Goal: Task Accomplishment & Management: Manage account settings

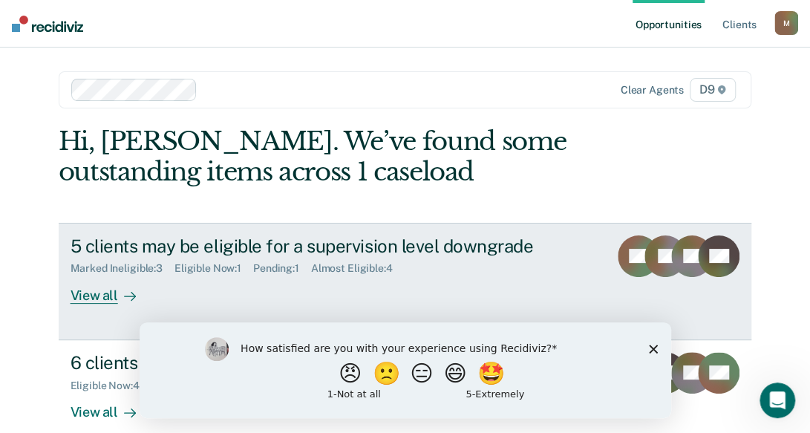
click at [94, 295] on div "View all" at bounding box center [112, 289] width 83 height 29
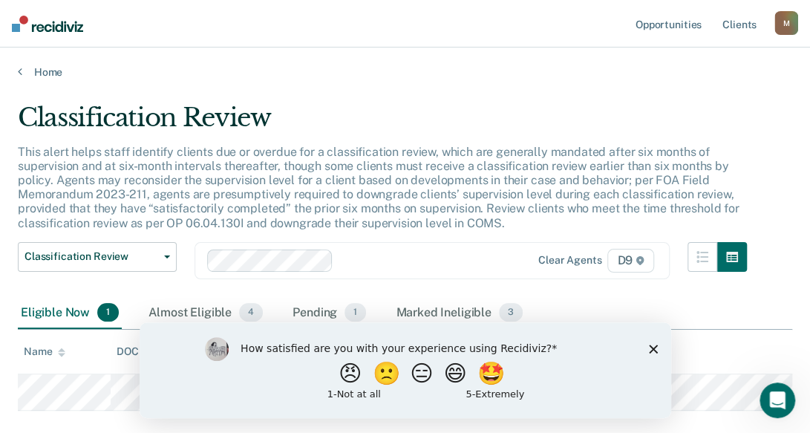
drag, startPoint x: 600, startPoint y: 69, endPoint x: 448, endPoint y: 82, distance: 152.9
click at [448, 82] on main "Classification Review This alert helps staff identify clients due or overdue fo…" at bounding box center [405, 296] width 810 height 435
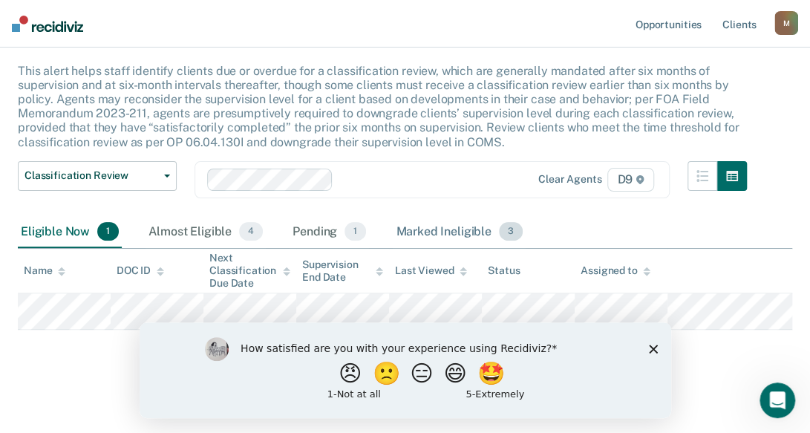
scroll to position [83, 0]
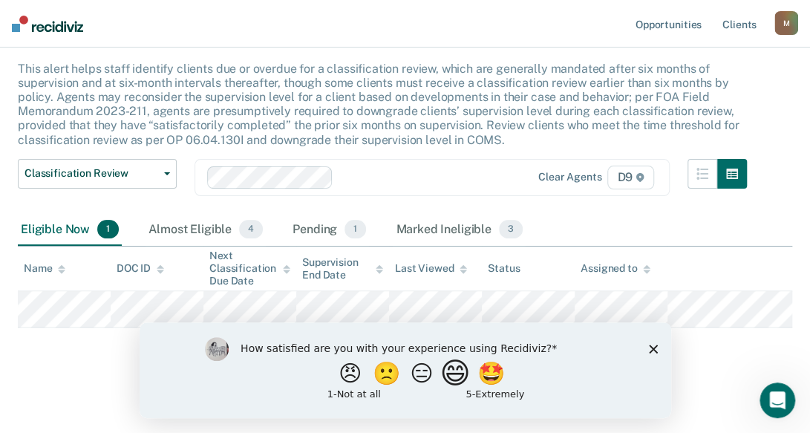
click at [455, 382] on button "😄" at bounding box center [456, 373] width 35 height 30
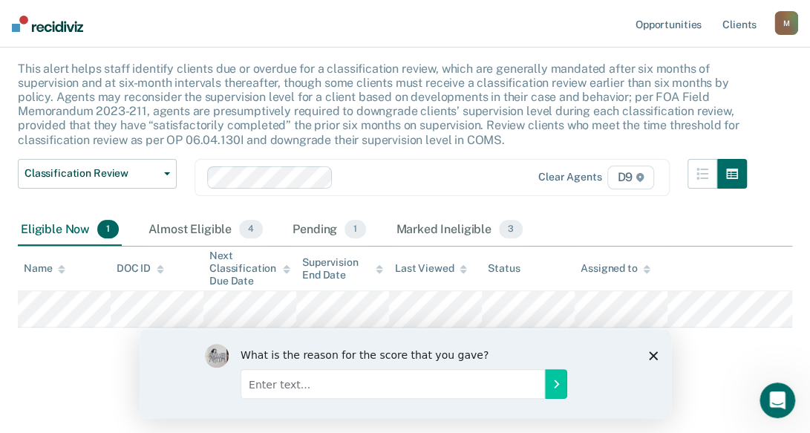
click at [250, 384] on input "Enter text..." at bounding box center [392, 383] width 305 height 30
type input "Help me manage my caseload."
click at [547, 383] on button "Submit your response" at bounding box center [555, 383] width 22 height 30
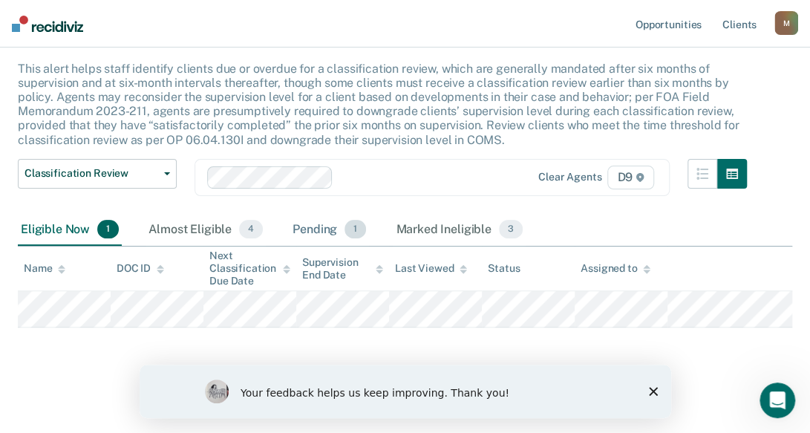
click at [307, 228] on div "Pending 1" at bounding box center [329, 230] width 79 height 33
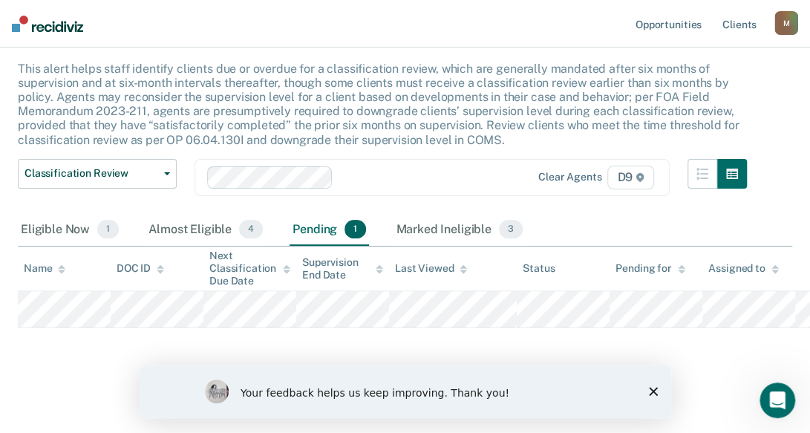
click at [59, 264] on icon at bounding box center [61, 269] width 7 height 10
click at [166, 229] on div "Almost Eligible 4" at bounding box center [206, 230] width 120 height 33
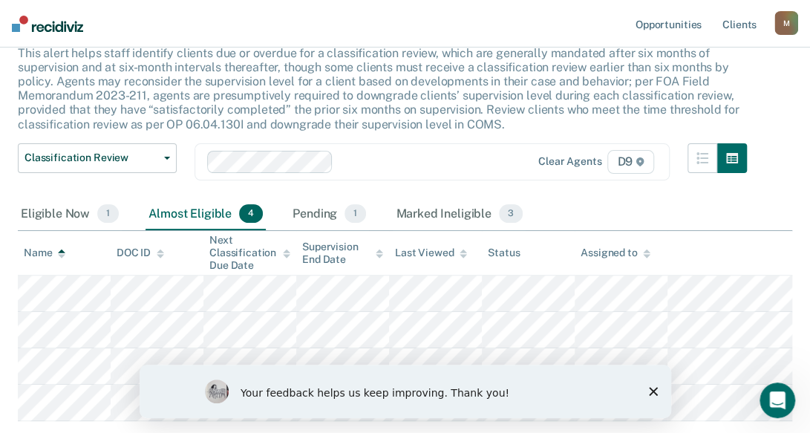
scroll to position [9, 0]
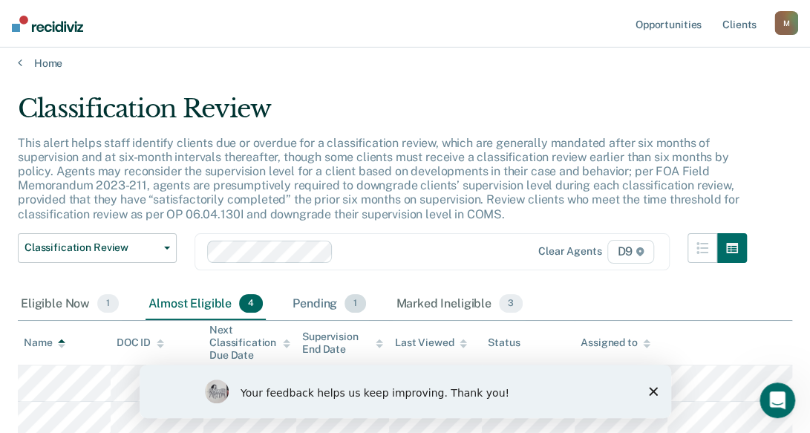
click at [310, 308] on div "Pending 1" at bounding box center [329, 304] width 79 height 33
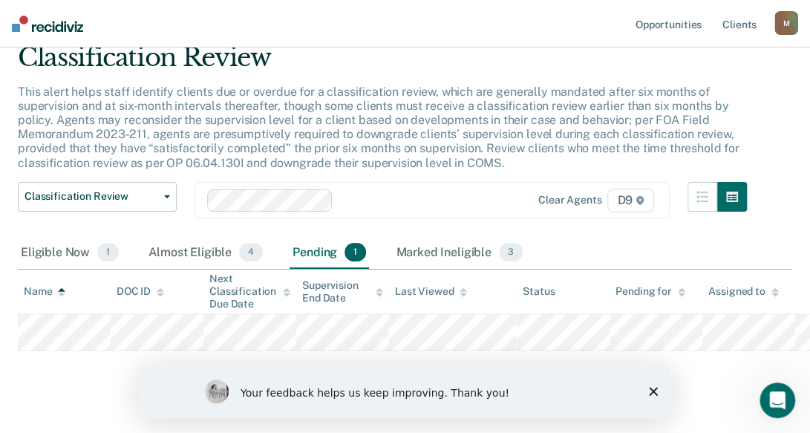
scroll to position [83, 0]
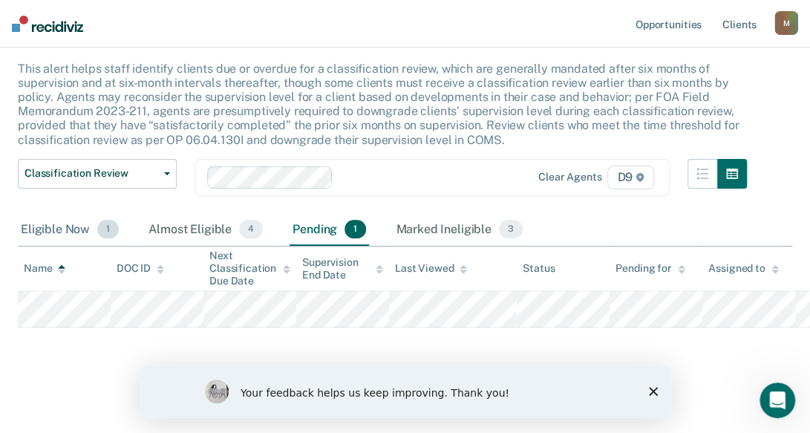
click at [68, 228] on div "Eligible Now 1" at bounding box center [70, 230] width 104 height 33
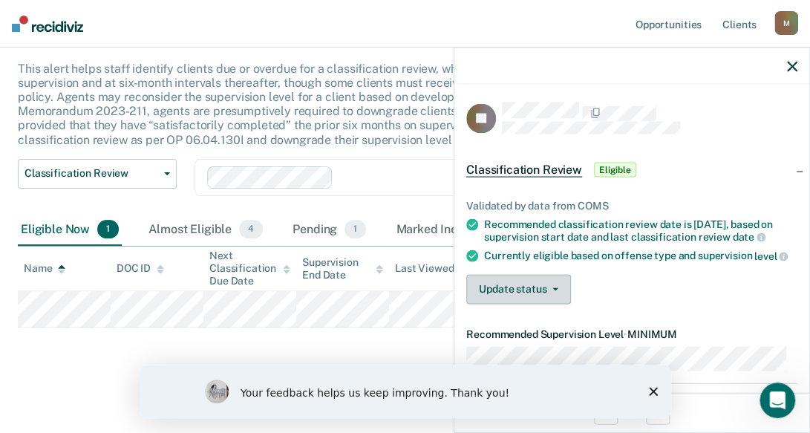
click at [553, 290] on icon "button" at bounding box center [556, 288] width 6 height 3
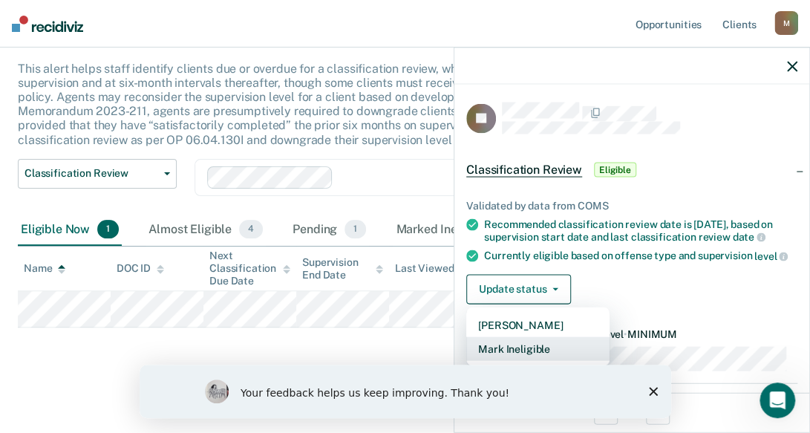
click at [527, 358] on button "Mark Ineligible" at bounding box center [537, 348] width 143 height 24
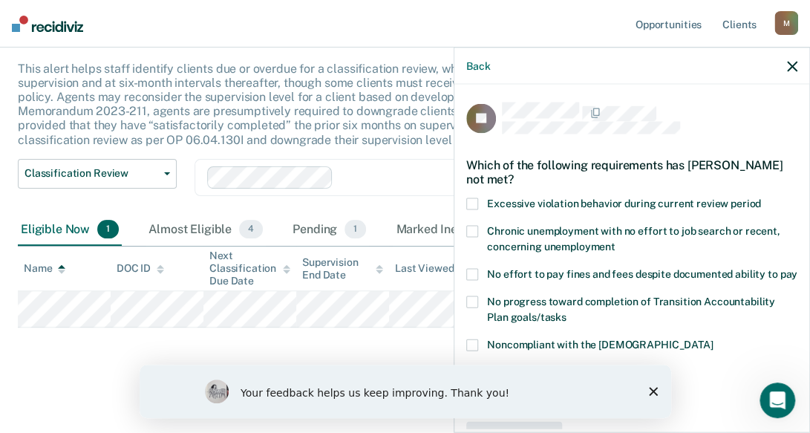
click at [474, 202] on span at bounding box center [472, 204] width 12 height 12
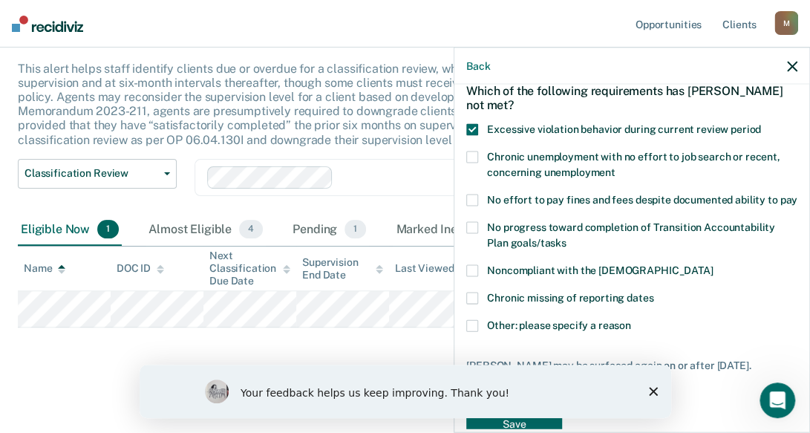
scroll to position [123, 0]
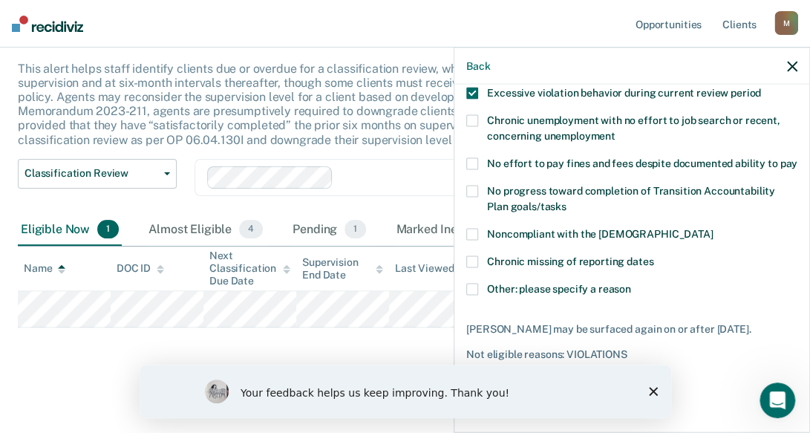
click at [469, 288] on span at bounding box center [472, 290] width 12 height 12
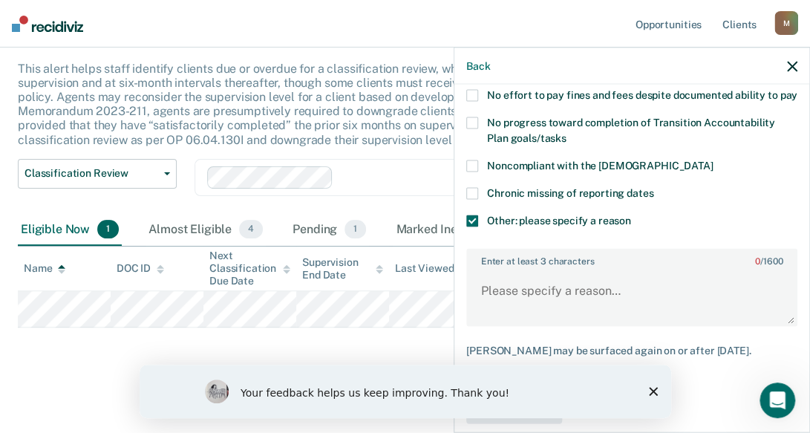
scroll to position [198, 0]
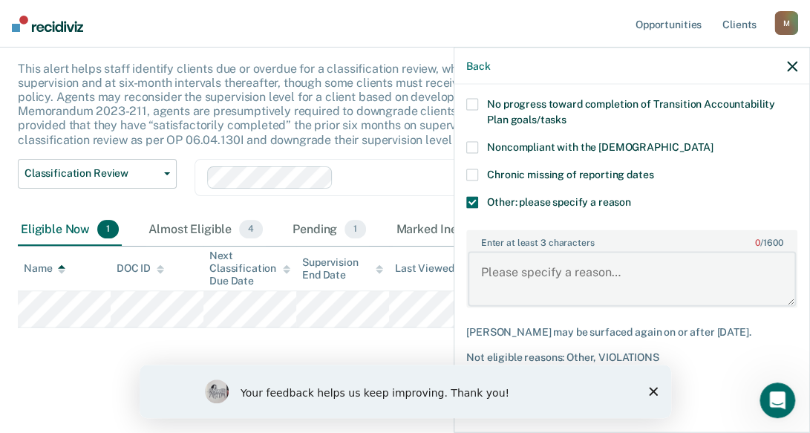
click at [487, 286] on textarea "Enter at least 3 characters 0 / 1600" at bounding box center [632, 278] width 328 height 55
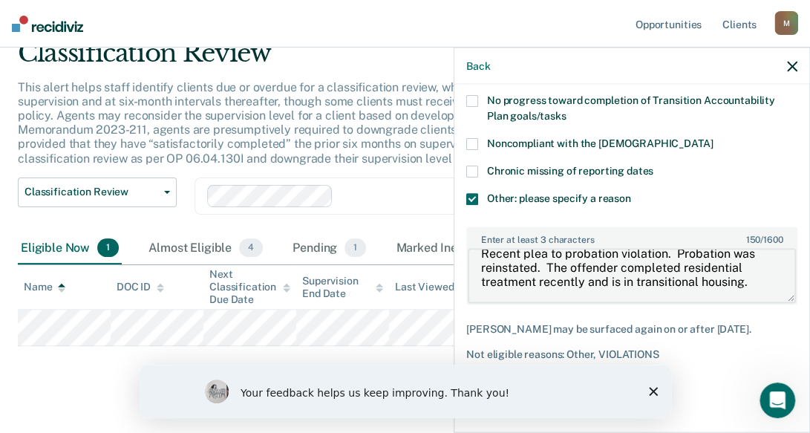
scroll to position [83, 0]
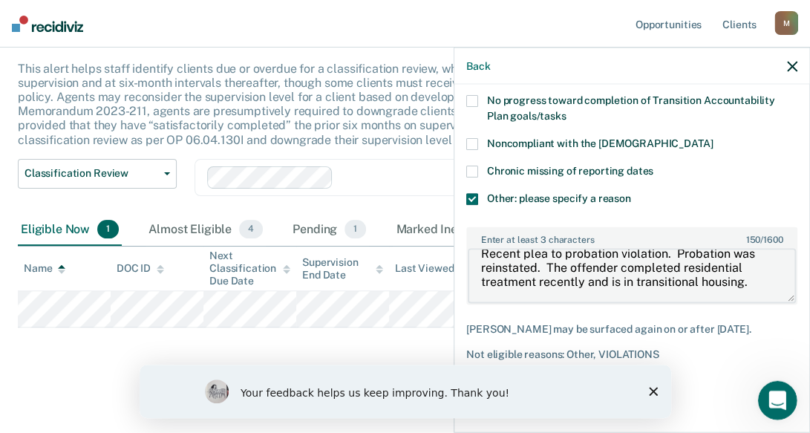
type textarea "Recent plea to probation violation. Probation was reinstated. The offender comp…"
drag, startPoint x: 1516, startPoint y: 781, endPoint x: 772, endPoint y: 395, distance: 838.5
click at [772, 394] on icon "Open Intercom Messenger" at bounding box center [776, 398] width 25 height 25
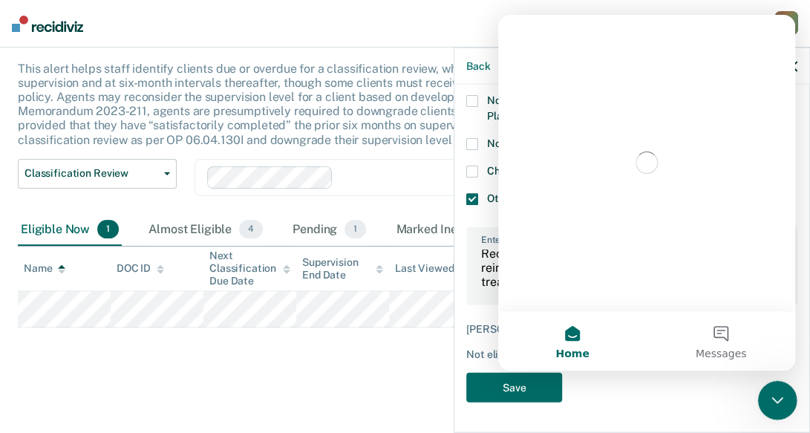
scroll to position [0, 0]
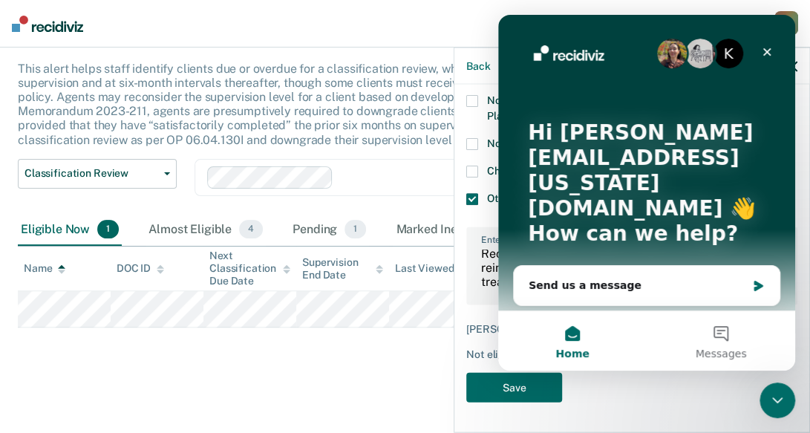
click at [719, 409] on div "RJ Which of the following requirements has [PERSON_NAME] not met? Excessive vio…" at bounding box center [631, 157] width 331 height 510
click at [501, 379] on button "Save" at bounding box center [514, 387] width 96 height 30
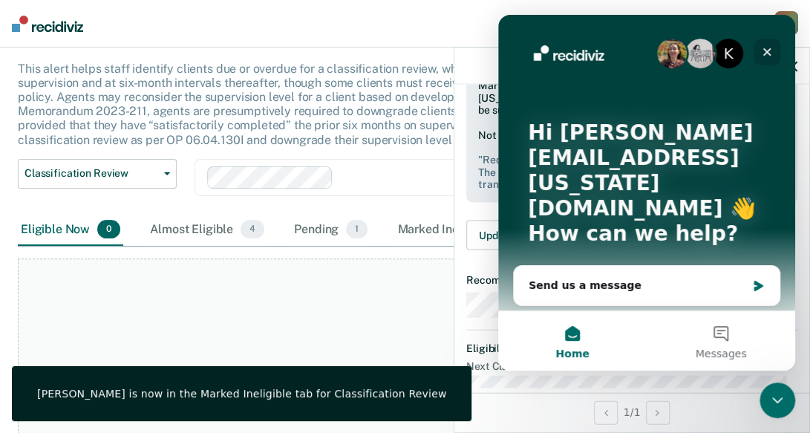
click at [768, 54] on icon "Close" at bounding box center [767, 52] width 12 height 12
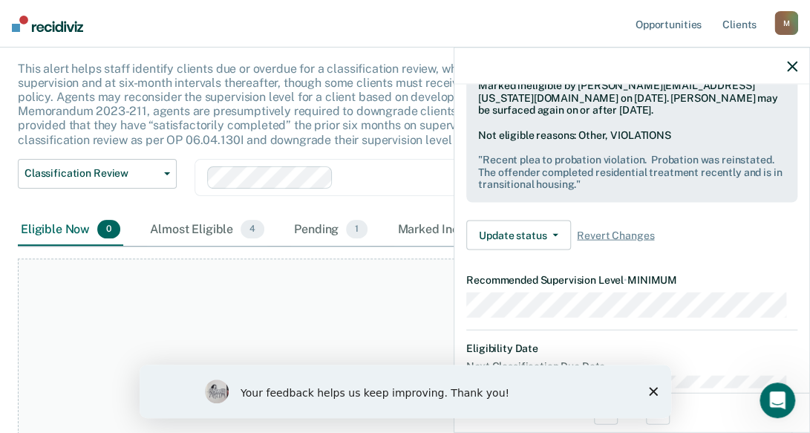
click at [715, 354] on dt "Eligibility Date" at bounding box center [631, 348] width 331 height 13
click at [651, 392] on polygon "Close survey" at bounding box center [652, 391] width 9 height 9
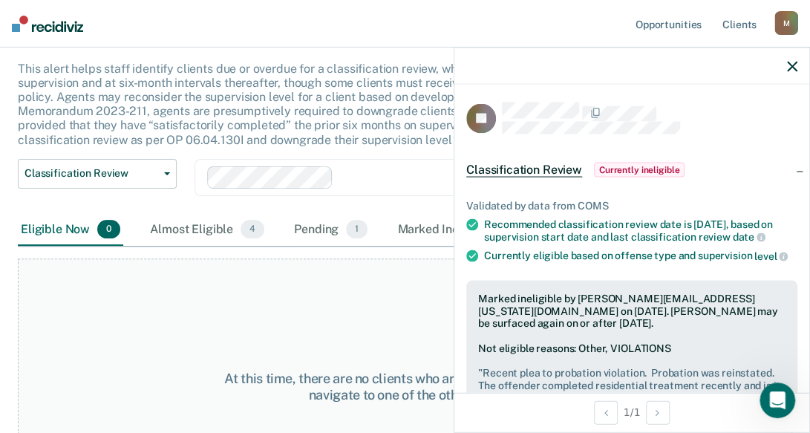
scroll to position [74, 0]
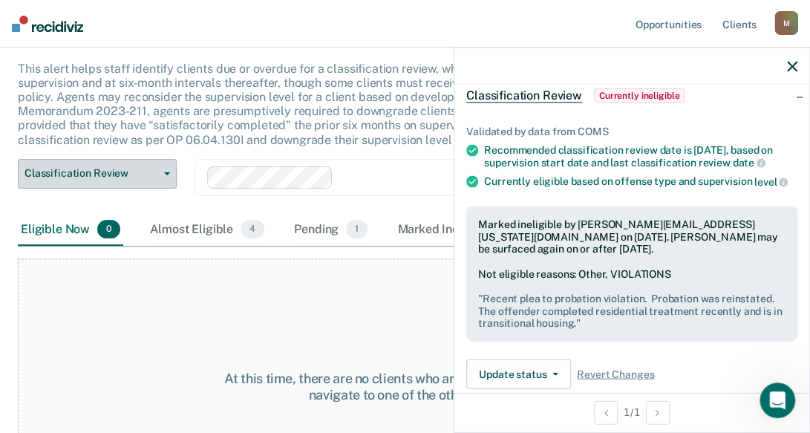
click at [102, 179] on span "Classification Review" at bounding box center [92, 173] width 134 height 13
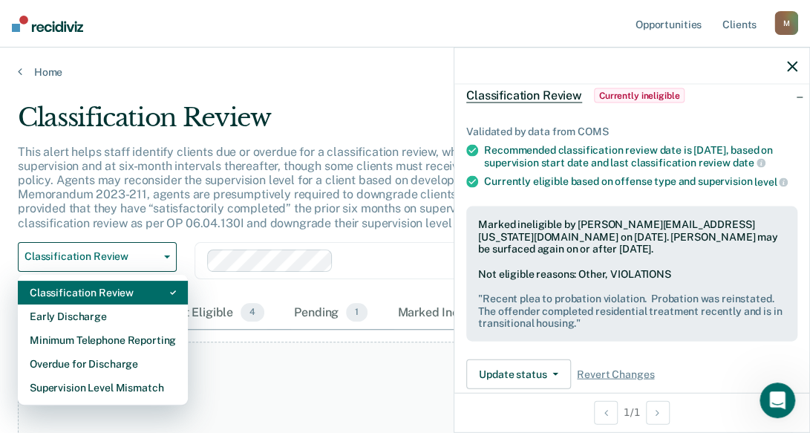
scroll to position [0, 0]
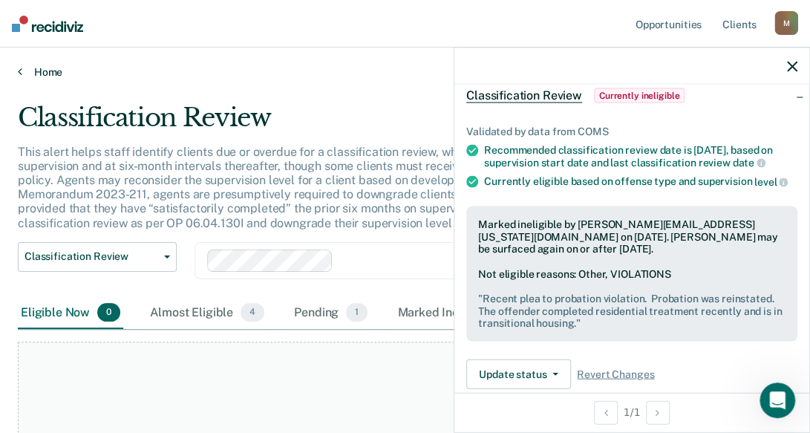
click at [49, 70] on link "Home" at bounding box center [405, 71] width 775 height 13
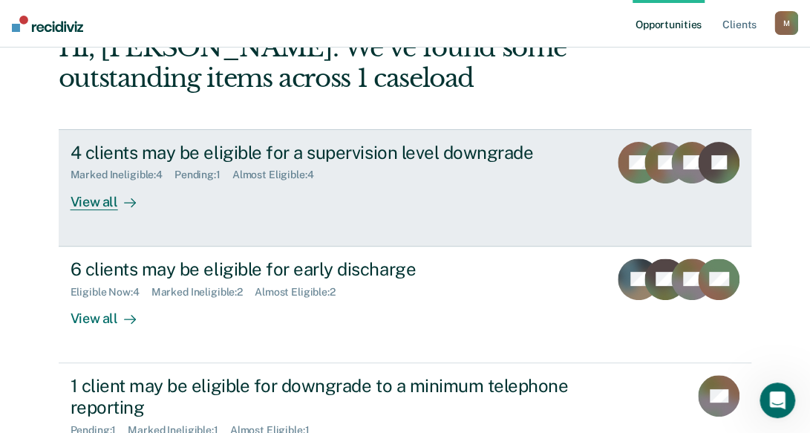
scroll to position [149, 0]
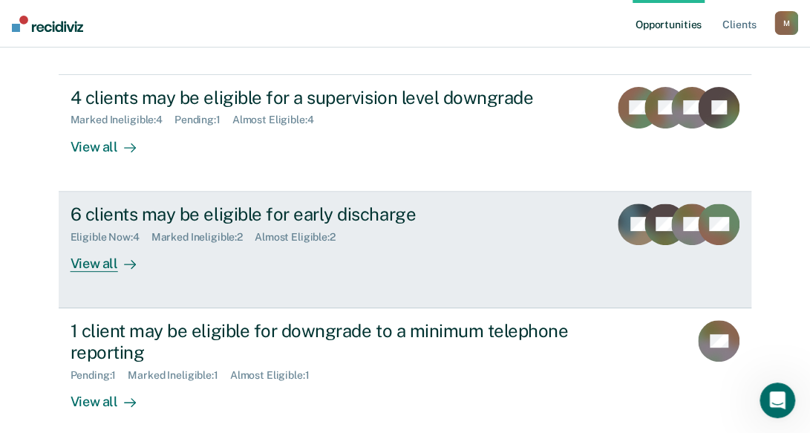
click at [85, 262] on div "View all" at bounding box center [112, 257] width 83 height 29
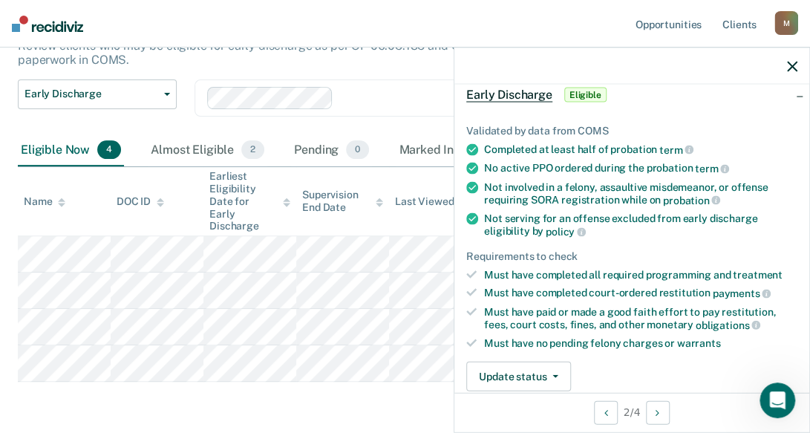
scroll to position [149, 0]
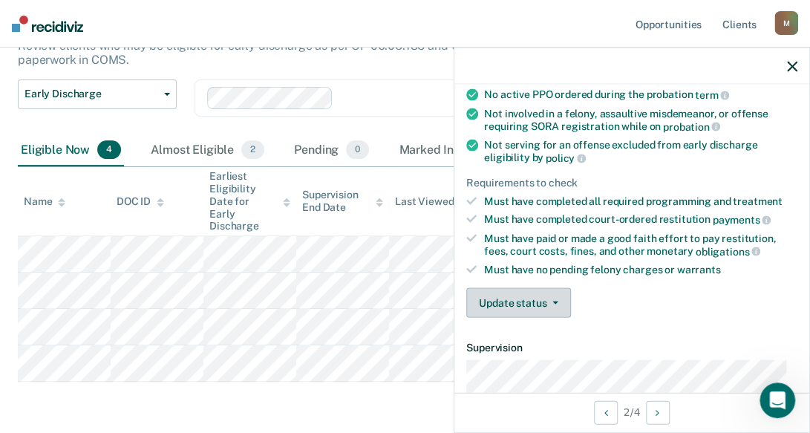
click at [520, 296] on button "Update status" at bounding box center [518, 303] width 105 height 30
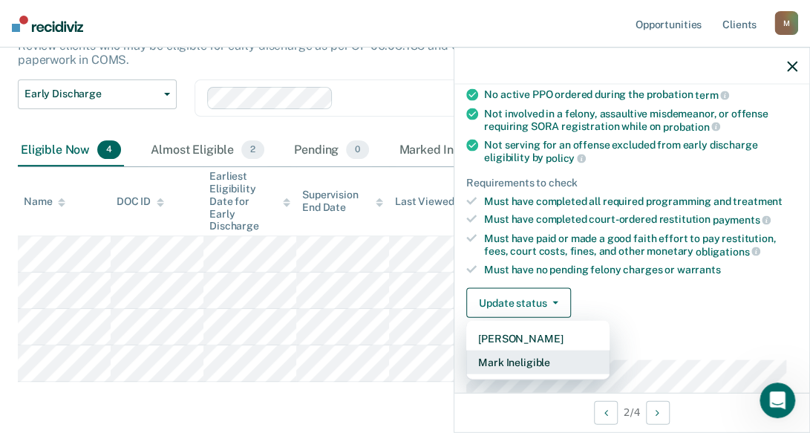
click at [521, 356] on button "Mark Ineligible" at bounding box center [537, 363] width 143 height 24
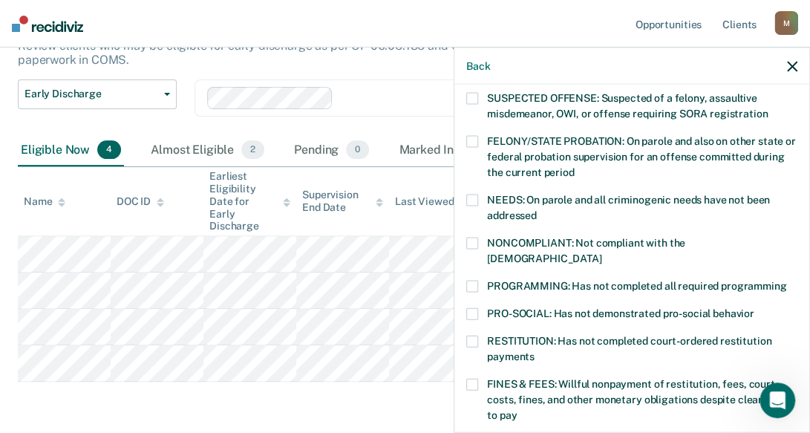
click at [474, 379] on span at bounding box center [472, 385] width 12 height 12
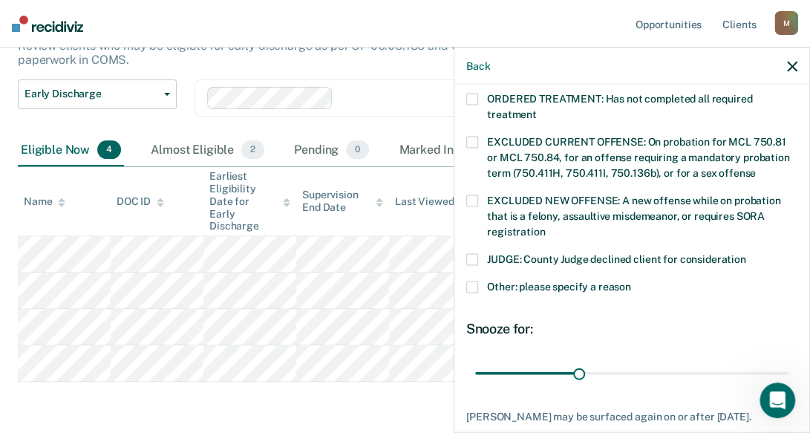
scroll to position [588, 0]
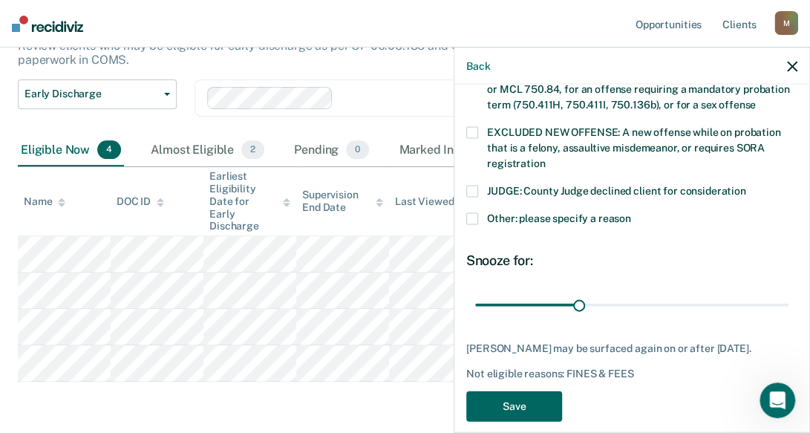
click at [520, 391] on button "Save" at bounding box center [514, 406] width 96 height 30
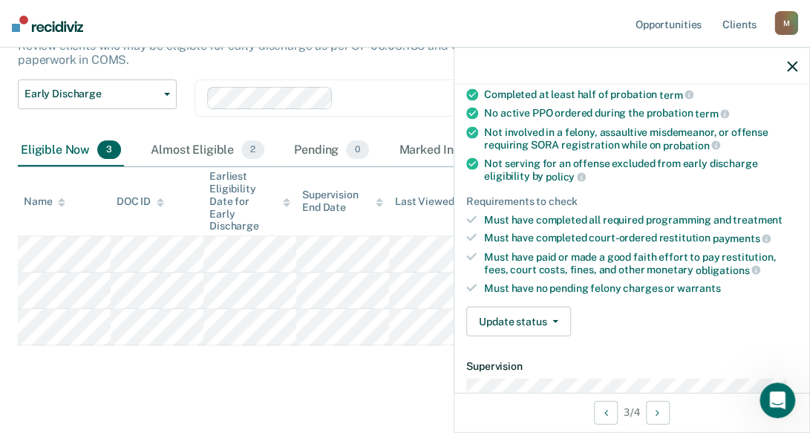
scroll to position [149, 0]
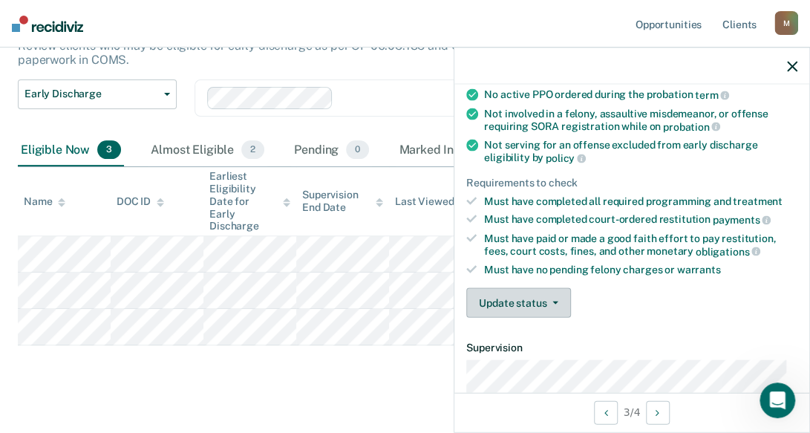
click at [550, 302] on span "button" at bounding box center [553, 303] width 12 height 3
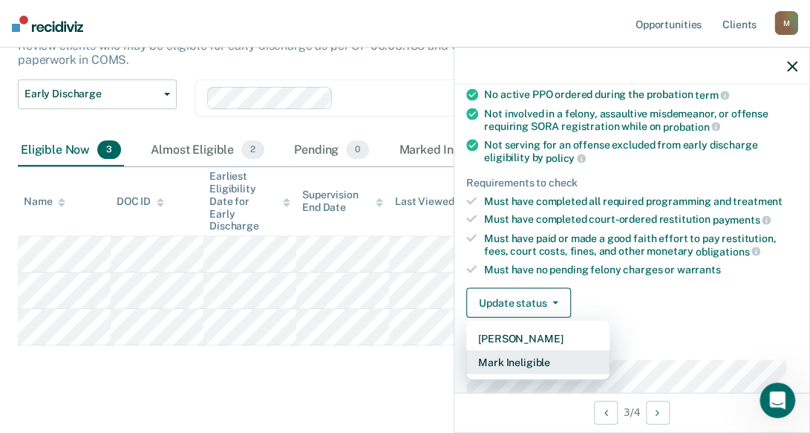
click at [519, 360] on button "Mark Ineligible" at bounding box center [537, 363] width 143 height 24
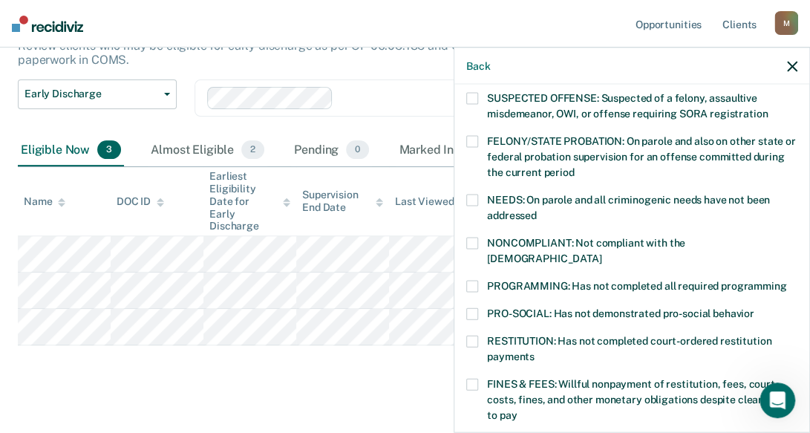
click at [475, 95] on span at bounding box center [472, 99] width 12 height 12
click at [474, 281] on span at bounding box center [472, 287] width 12 height 12
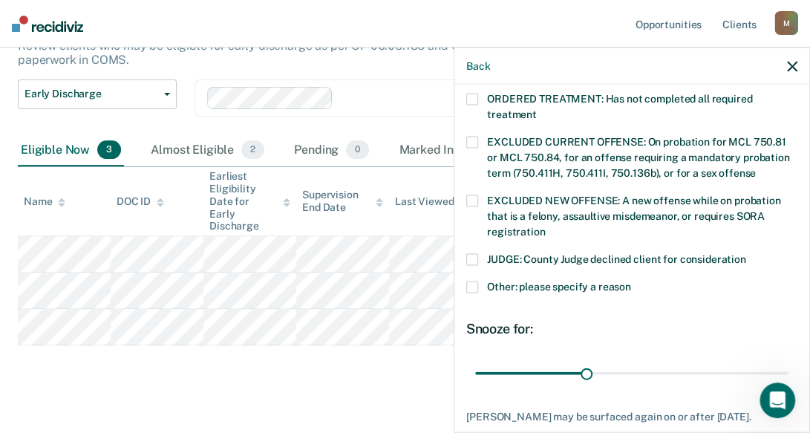
scroll to position [601, 0]
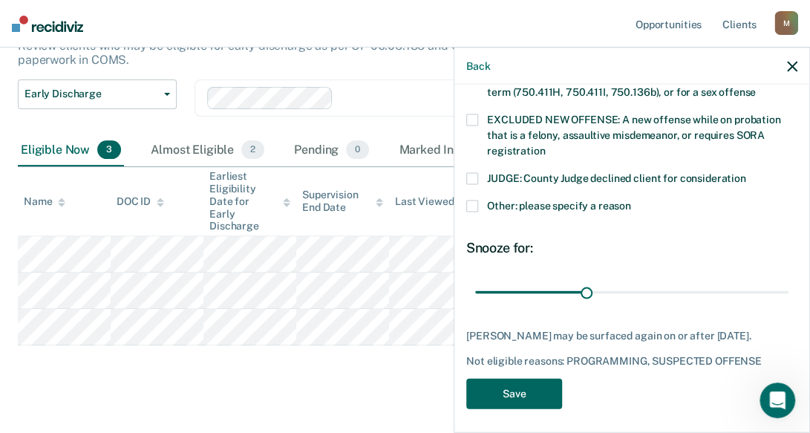
click at [515, 391] on button "Save" at bounding box center [514, 394] width 96 height 30
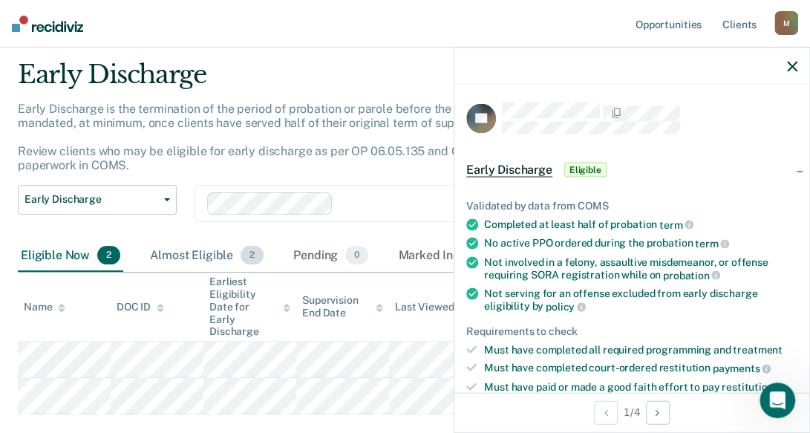
scroll to position [0, 0]
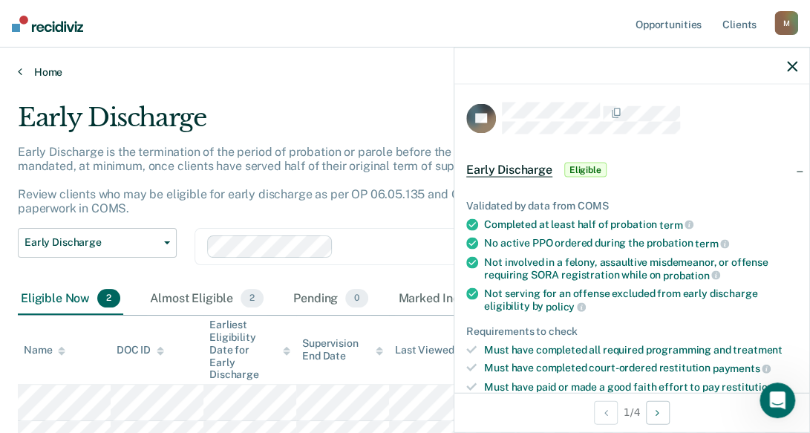
click at [44, 66] on link "Home" at bounding box center [405, 71] width 775 height 13
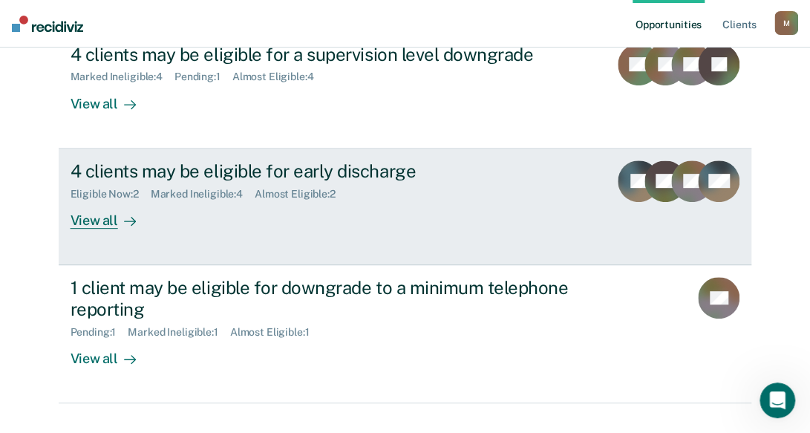
scroll to position [219, 0]
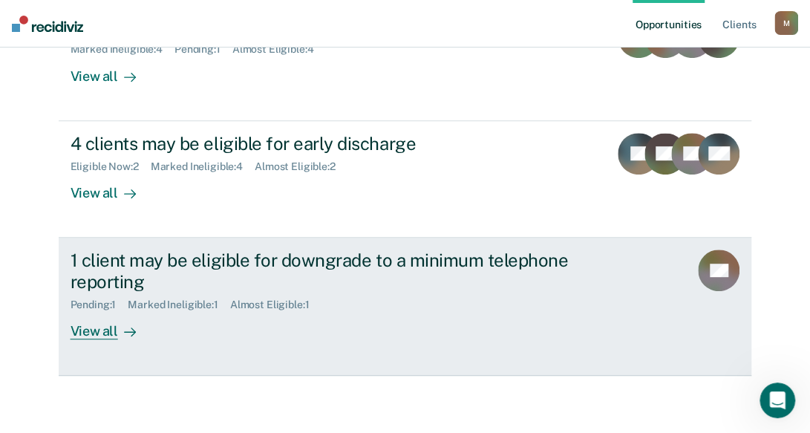
click at [85, 329] on div "View all" at bounding box center [112, 324] width 83 height 29
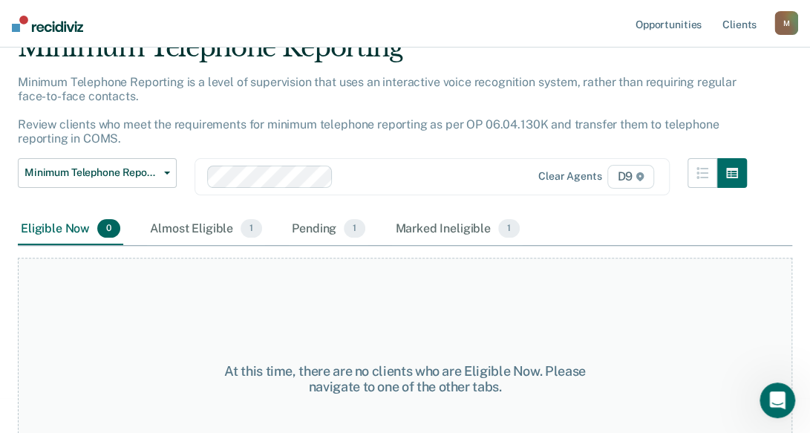
scroll to position [134, 0]
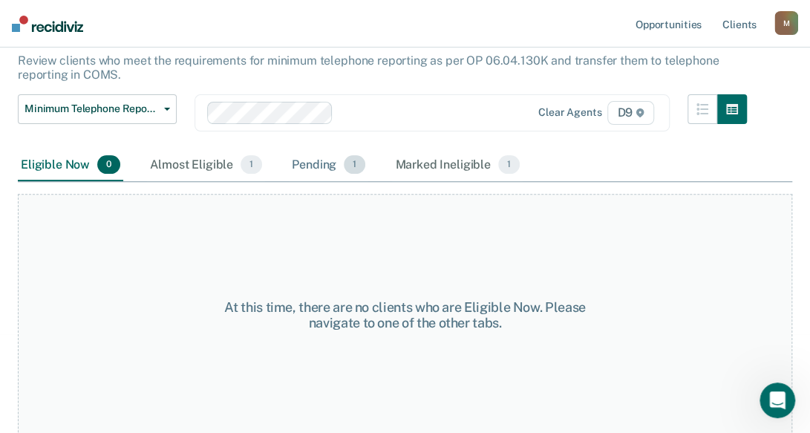
click at [302, 160] on div "Pending 1" at bounding box center [328, 165] width 79 height 33
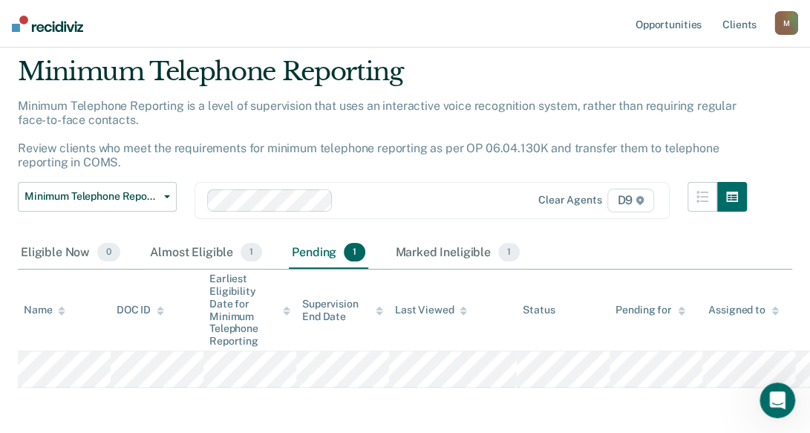
scroll to position [0, 0]
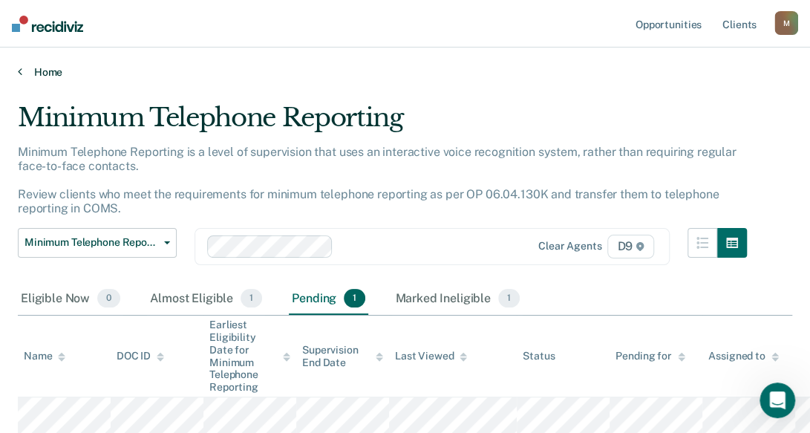
click at [47, 75] on link "Home" at bounding box center [405, 71] width 775 height 13
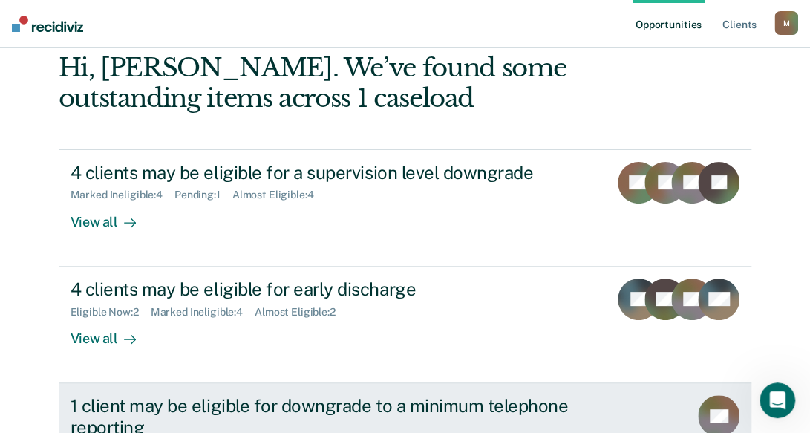
scroll to position [71, 0]
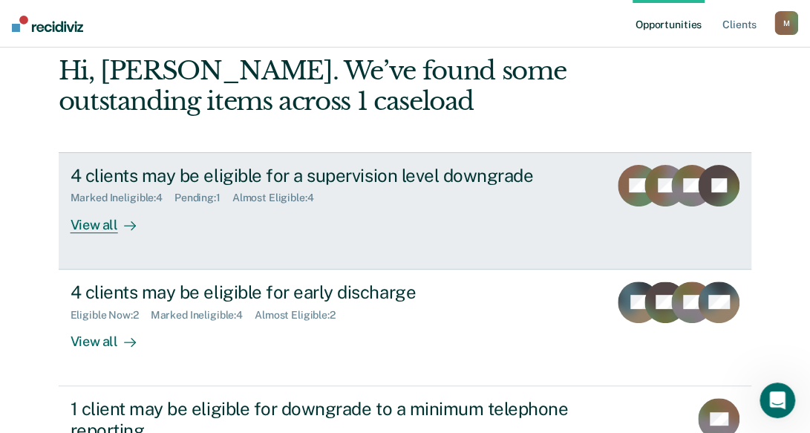
click at [198, 198] on div "Pending : 1" at bounding box center [204, 198] width 58 height 13
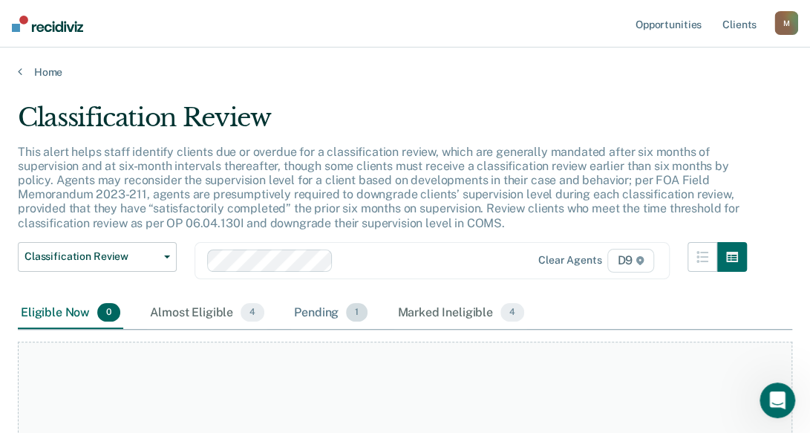
click at [315, 309] on div "Pending 1" at bounding box center [330, 313] width 79 height 33
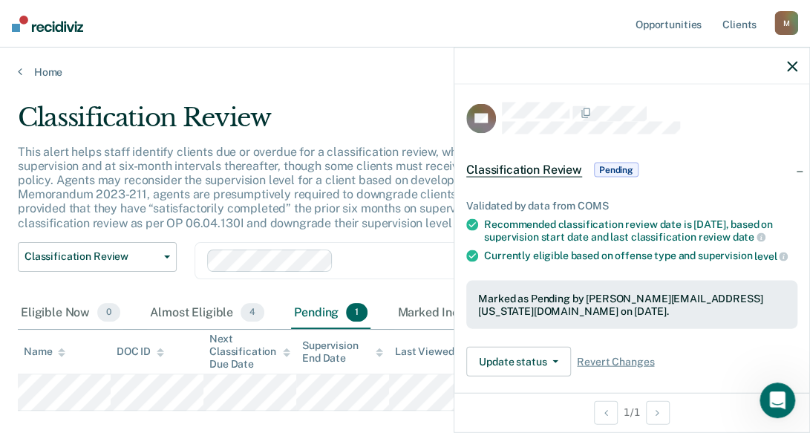
click at [787, 19] on div "M" at bounding box center [787, 23] width 24 height 24
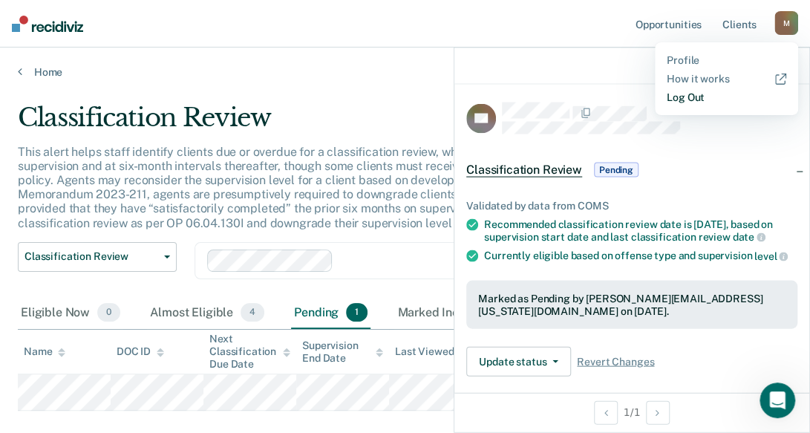
click at [694, 100] on link "Log Out" at bounding box center [727, 97] width 120 height 13
